Goal: Find specific page/section: Find specific page/section

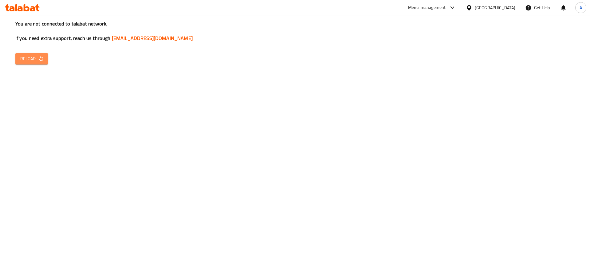
click at [29, 61] on span "Reload" at bounding box center [31, 59] width 23 height 8
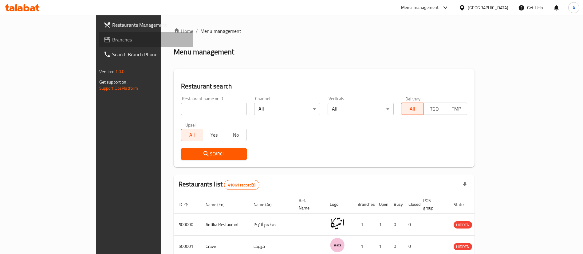
click at [112, 41] on span "Branches" at bounding box center [150, 39] width 77 height 7
click at [106, 42] on span "Branches" at bounding box center [147, 39] width 82 height 7
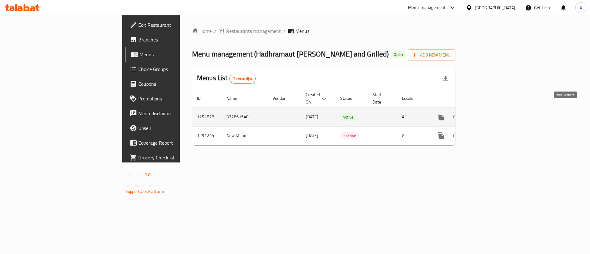
click at [489, 113] on icon "enhanced table" at bounding box center [485, 116] width 7 height 7
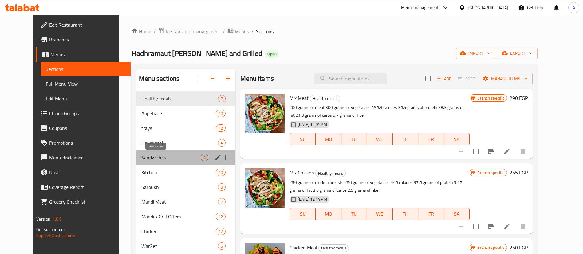
click at [149, 161] on span "Sandwiches" at bounding box center [170, 157] width 59 height 7
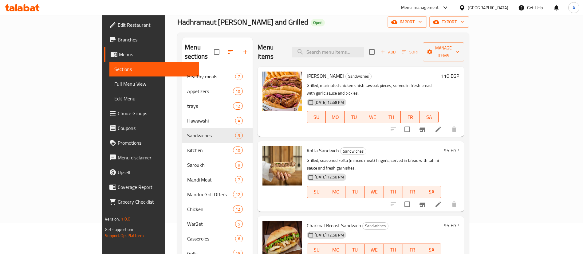
scroll to position [30, 0]
